Goal: Navigation & Orientation: Find specific page/section

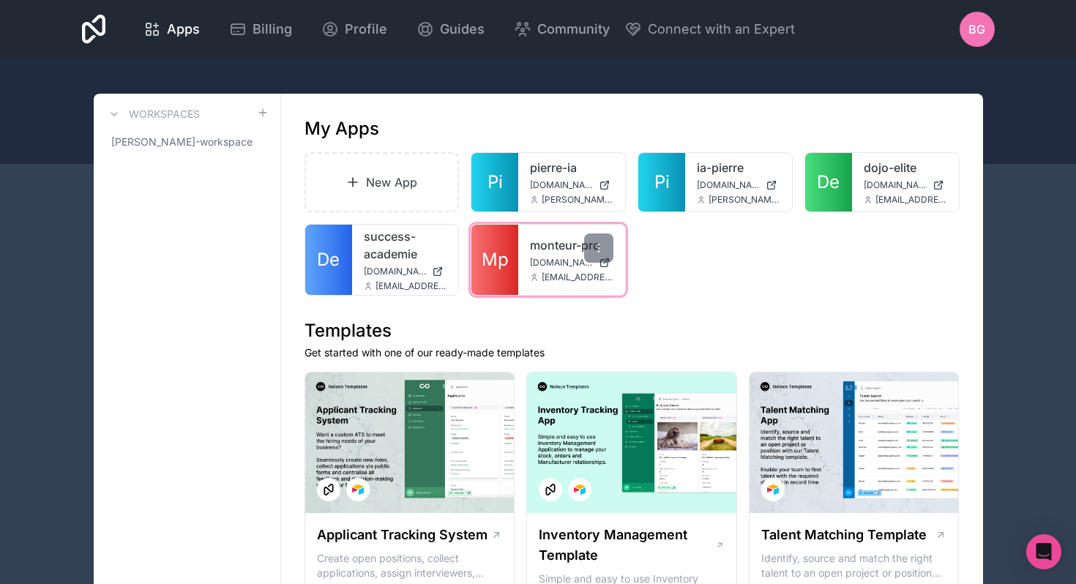
click at [487, 272] on link "Mp" at bounding box center [494, 260] width 47 height 70
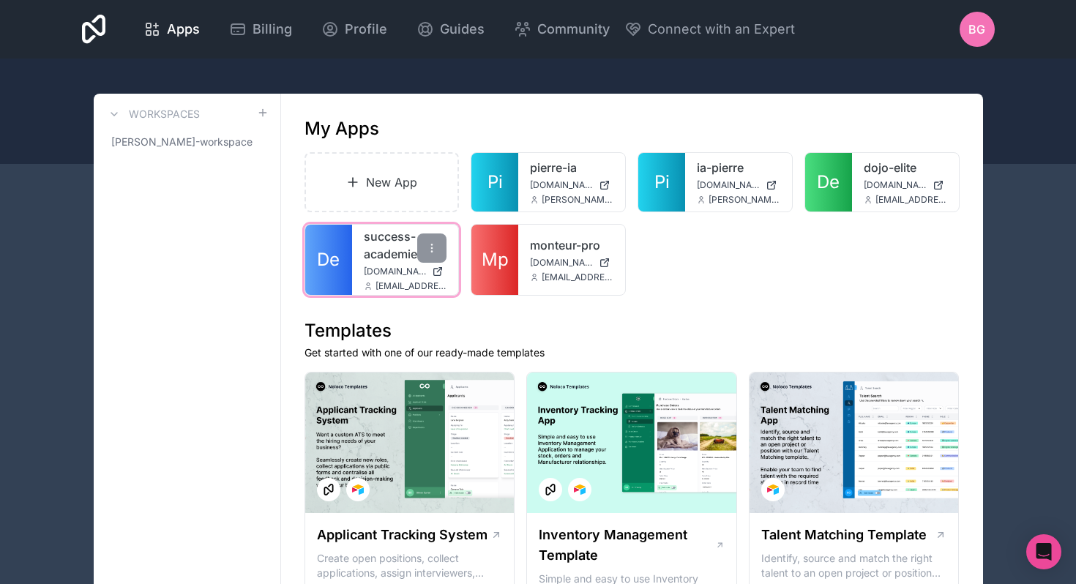
click at [389, 244] on link "success-academie" at bounding box center [405, 245] width 83 height 35
click at [324, 269] on span "De" at bounding box center [328, 259] width 23 height 23
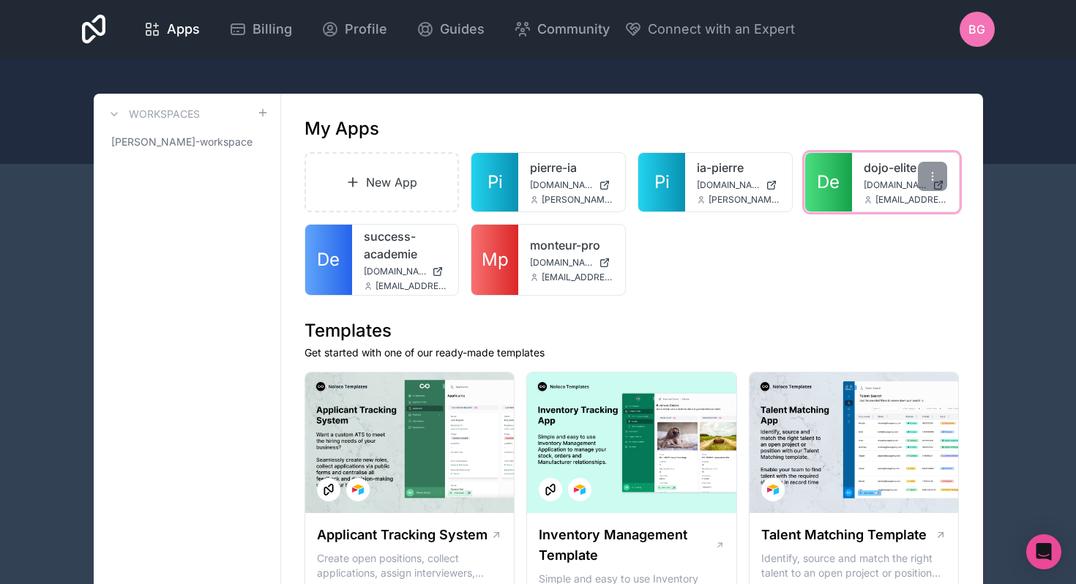
click at [869, 165] on link "dojo-elite" at bounding box center [904, 168] width 83 height 18
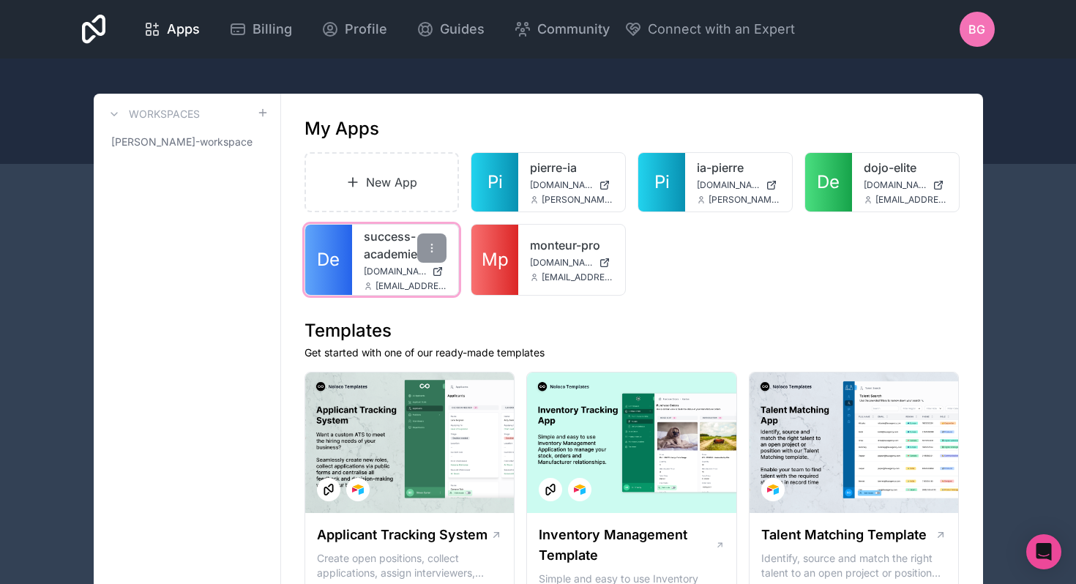
click at [395, 280] on span "[EMAIL_ADDRESS][DOMAIN_NAME]" at bounding box center [411, 286] width 72 height 12
click at [339, 258] on span "De" at bounding box center [328, 259] width 23 height 23
click at [359, 260] on div "success-academie [DOMAIN_NAME] [EMAIL_ADDRESS][DOMAIN_NAME]" at bounding box center [405, 260] width 107 height 70
click at [338, 266] on span "De" at bounding box center [328, 259] width 23 height 23
